Goal: Task Accomplishment & Management: Use online tool/utility

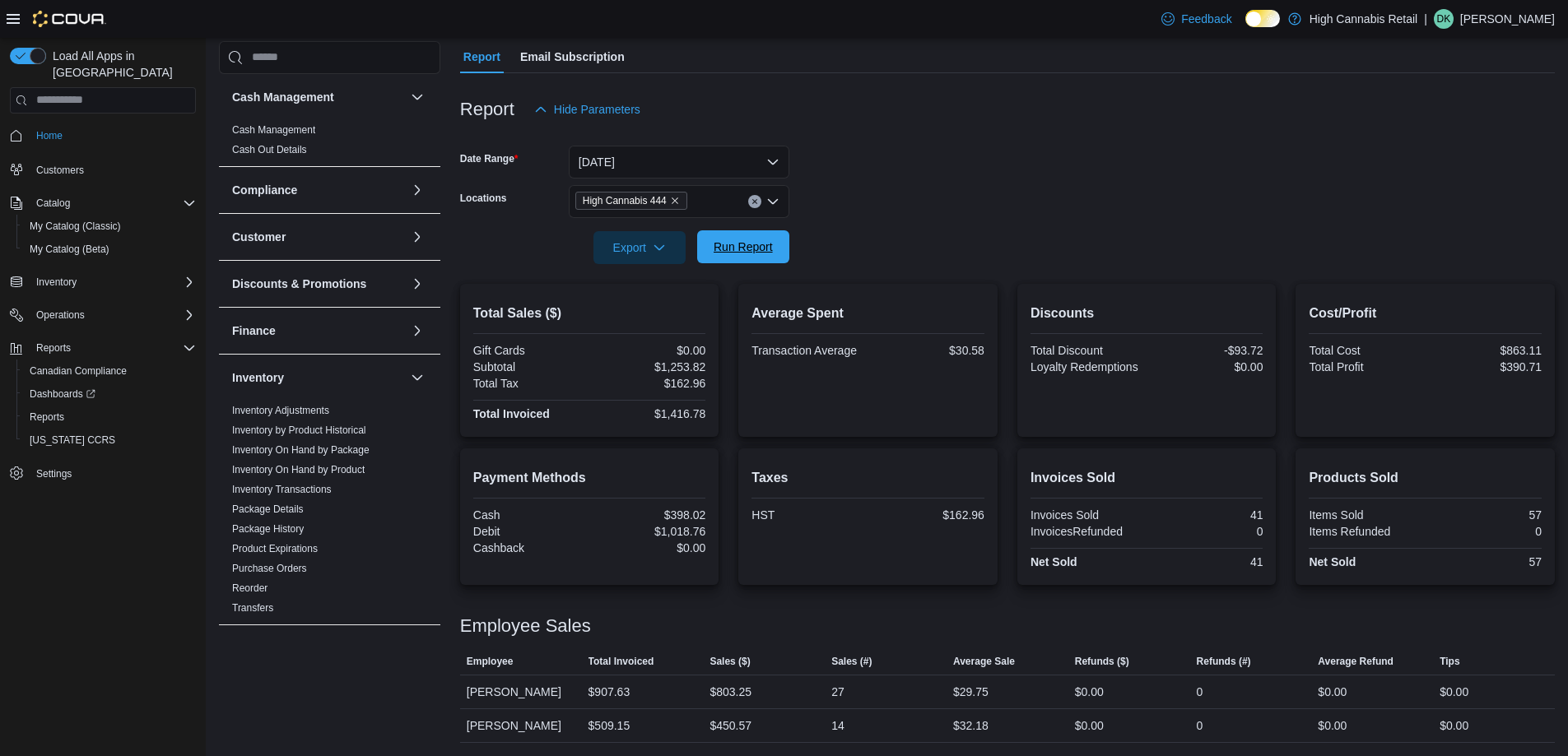
scroll to position [494, 0]
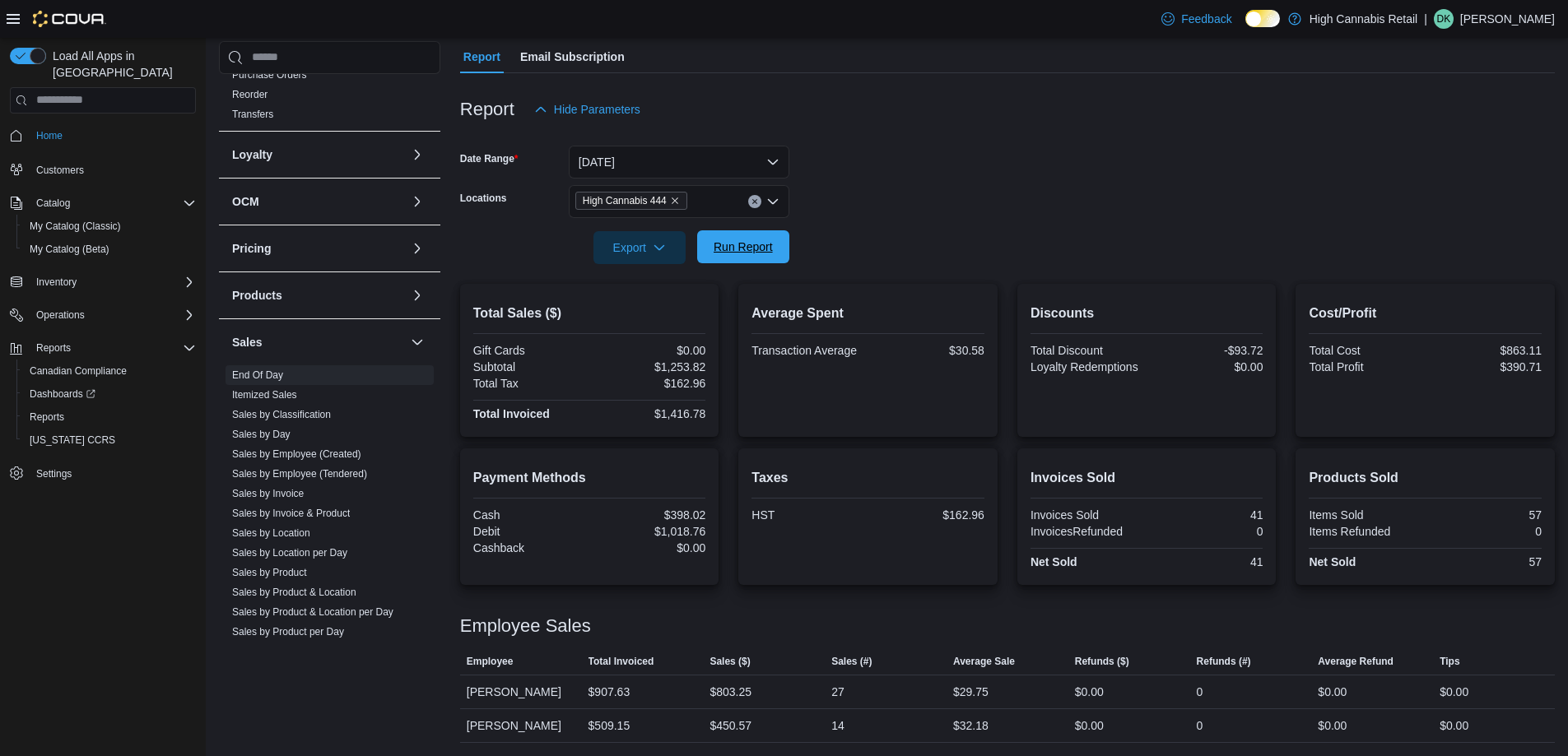
click at [765, 240] on span "Run Report" at bounding box center [743, 247] width 60 height 17
click at [734, 245] on span "Run Report" at bounding box center [743, 247] width 60 height 17
click at [752, 200] on icon "Clear input" at bounding box center [755, 202] width 7 height 7
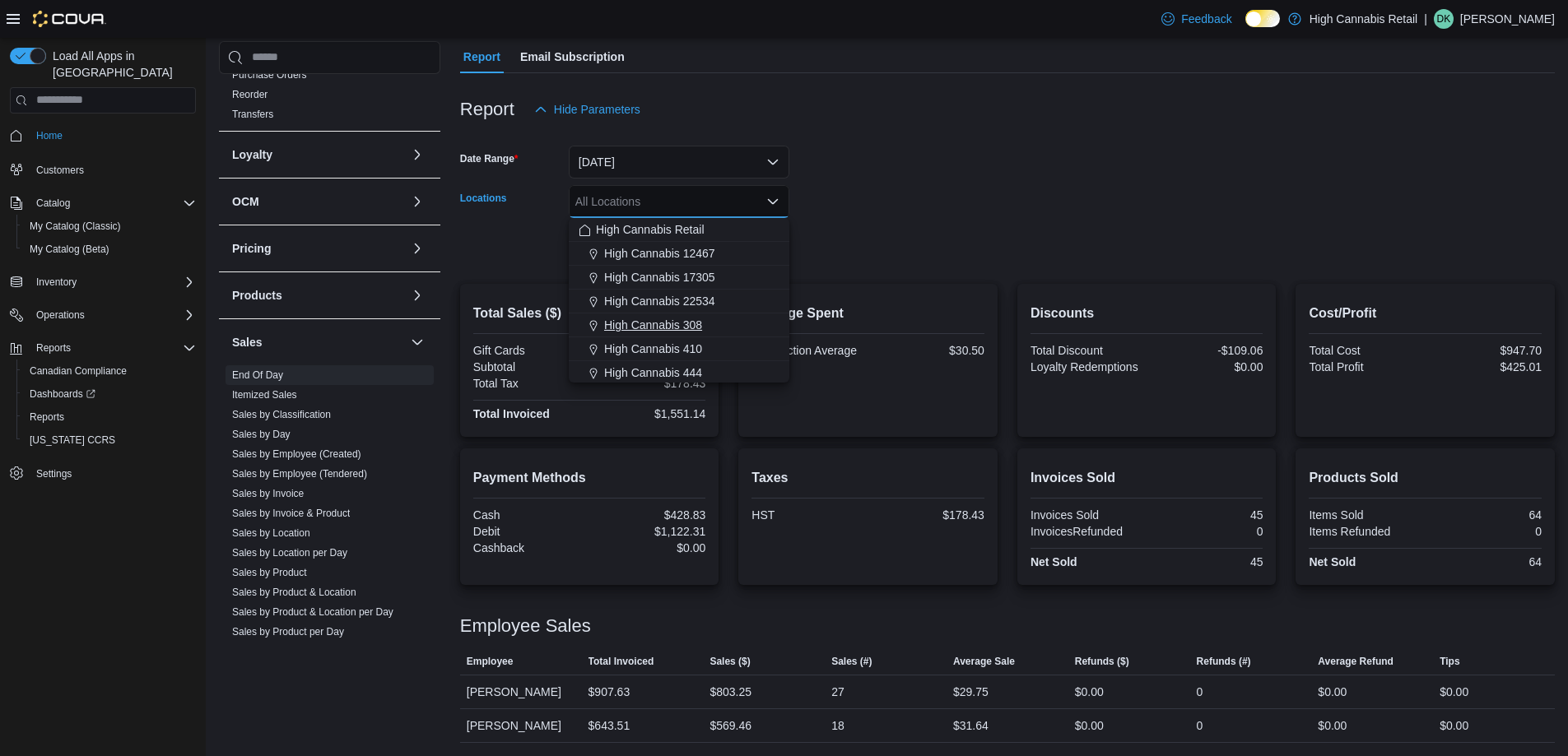
click at [715, 324] on div "High Cannabis 308" at bounding box center [679, 325] width 201 height 17
click at [827, 245] on form "Date Range [DATE] Locations High Cannabis 308 Combo box. Selected. High Cannabi…" at bounding box center [1006, 194] width 1094 height 138
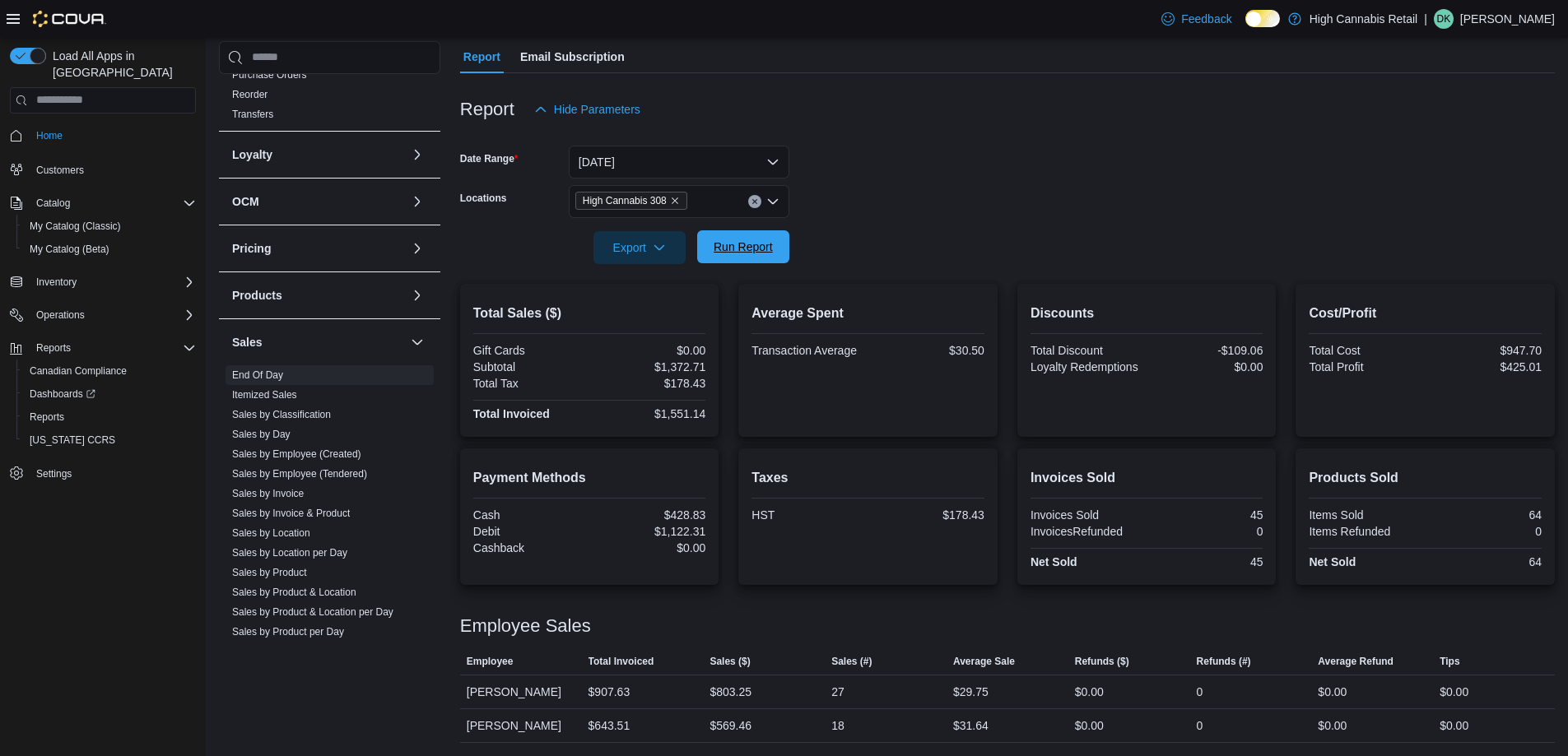
click at [758, 242] on span "Run Report" at bounding box center [743, 247] width 60 height 17
click at [752, 199] on icon "Clear input" at bounding box center [755, 202] width 7 height 7
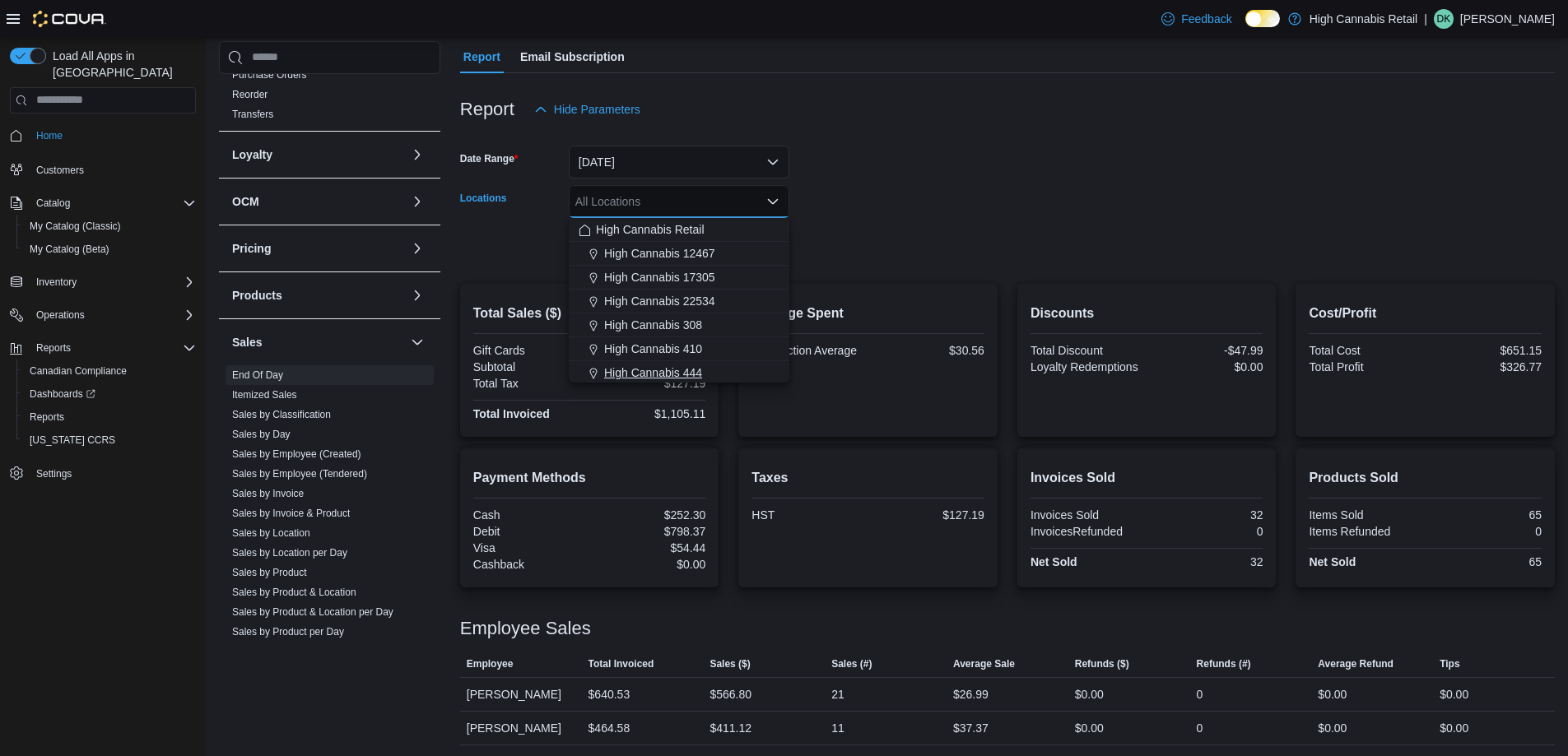
click at [710, 375] on div "High Cannabis 444" at bounding box center [679, 373] width 201 height 17
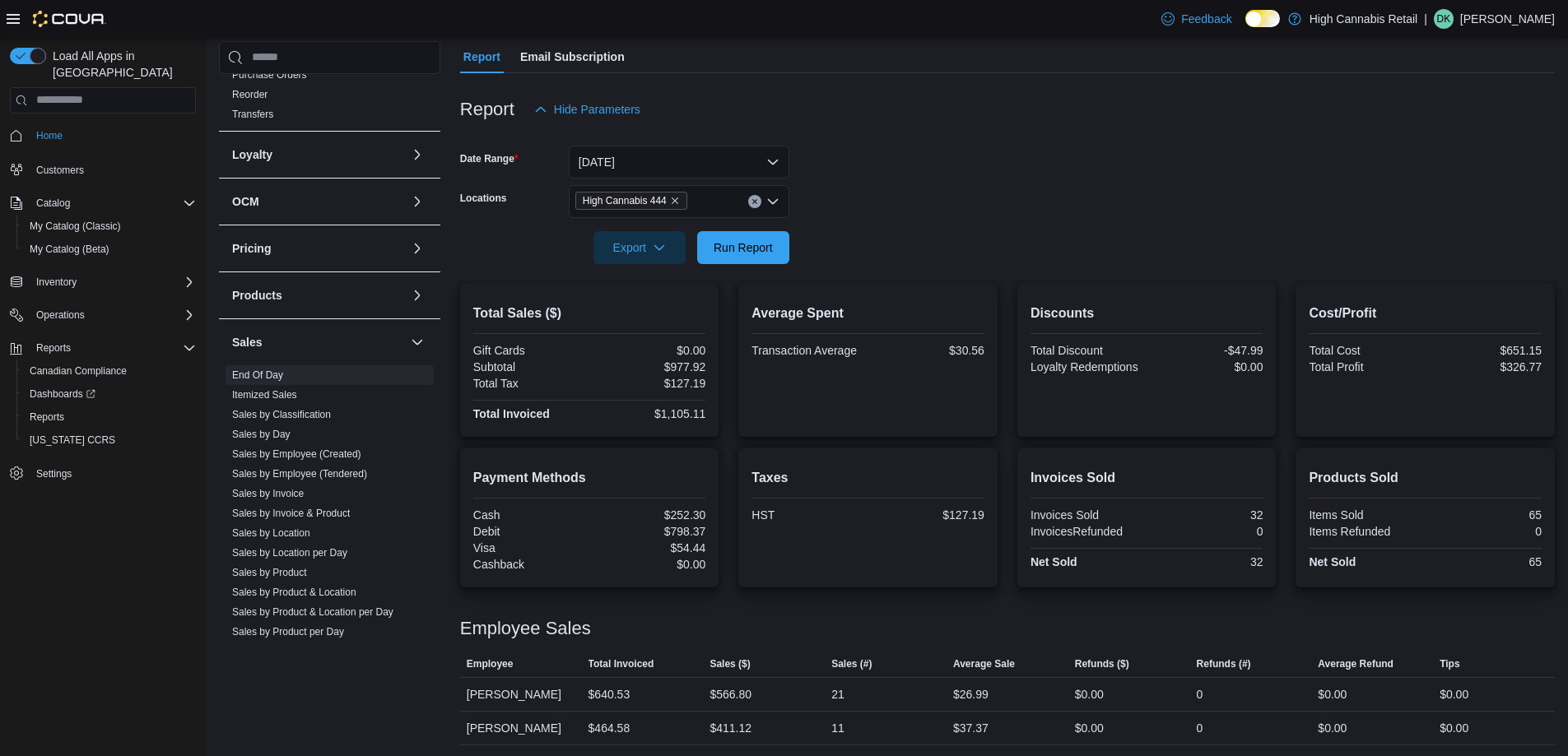
click at [815, 254] on form "Date Range [DATE] Locations High Cannabis 444 Export Run Report" at bounding box center [1006, 194] width 1094 height 138
click at [747, 242] on span "Run Report" at bounding box center [743, 248] width 60 height 17
click at [692, 251] on div "Export" at bounding box center [643, 248] width 100 height 33
click at [729, 238] on span "Run Report" at bounding box center [743, 247] width 73 height 33
click at [668, 258] on span "Export" at bounding box center [639, 247] width 73 height 33
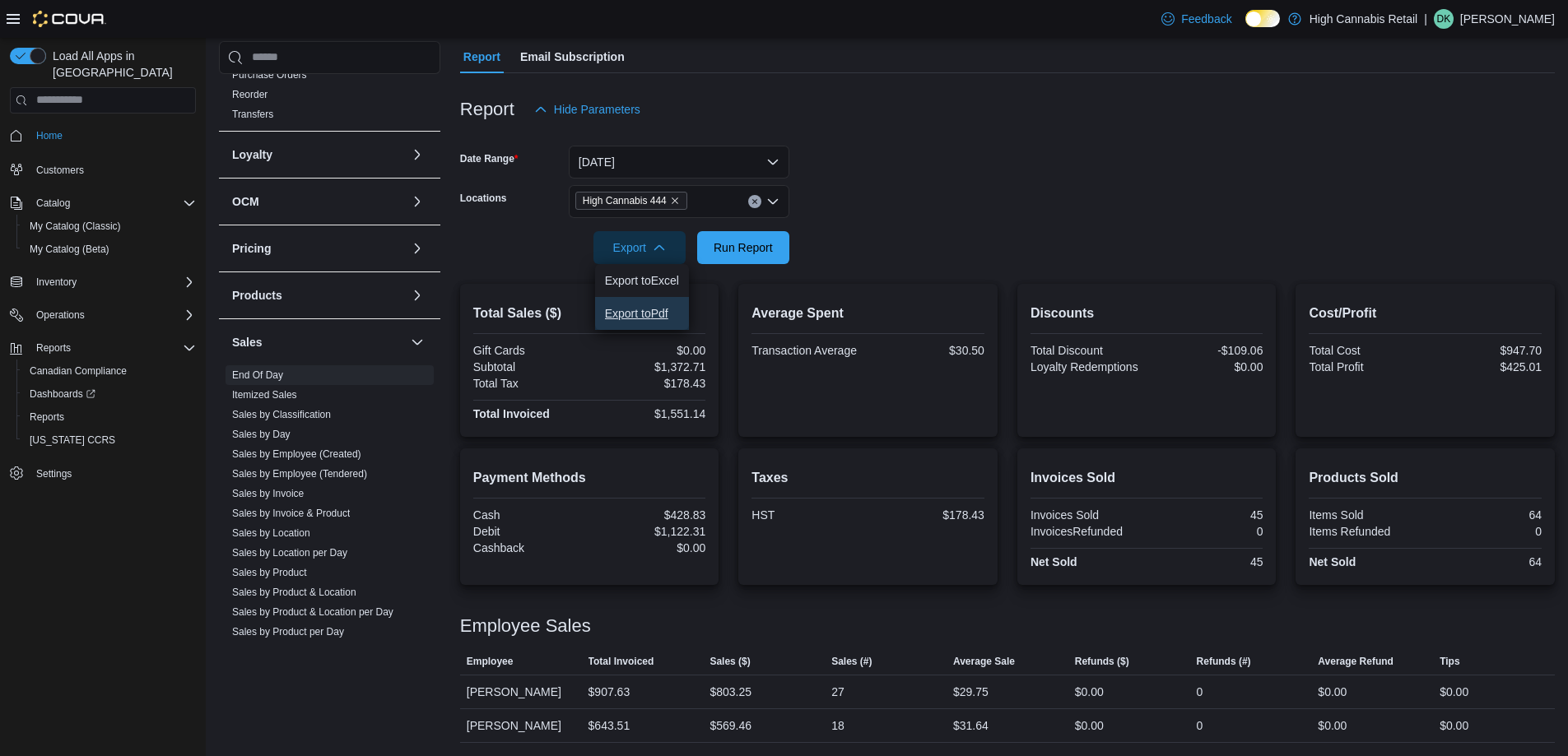
click at [674, 307] on span "Export to Pdf" at bounding box center [642, 313] width 74 height 13
